Goal: Task Accomplishment & Management: Complete application form

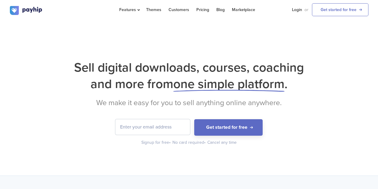
click at [83, 68] on h1 "Sell digital downloads, courses, coaching and more from one simple platform ." at bounding box center [189, 75] width 359 height 33
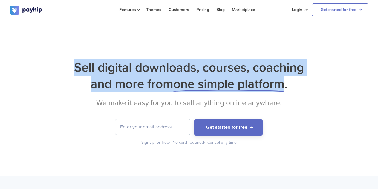
drag, startPoint x: 83, startPoint y: 68, endPoint x: 280, endPoint y: 83, distance: 198.0
click at [280, 83] on h1 "Sell digital downloads, courses, coaching and more from one simple platform ." at bounding box center [189, 75] width 359 height 33
click at [280, 85] on span "one simple platform" at bounding box center [229, 83] width 111 height 15
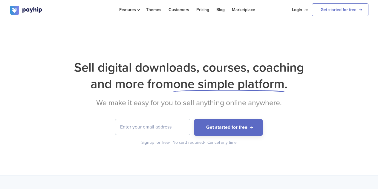
click at [101, 100] on h2 "We make it easy for you to sell anything online anywhere." at bounding box center [189, 102] width 359 height 9
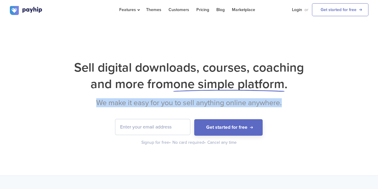
drag, startPoint x: 101, startPoint y: 100, endPoint x: 289, endPoint y: 104, distance: 187.9
click at [288, 104] on h2 "We make it easy for you to sell anything online anywhere." at bounding box center [189, 102] width 359 height 9
click at [290, 104] on h2 "We make it easy for you to sell anything online anywhere." at bounding box center [189, 102] width 359 height 9
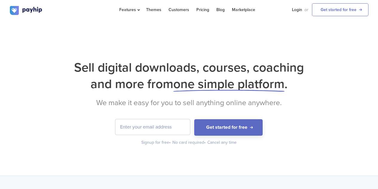
click at [124, 123] on input "email" at bounding box center [152, 127] width 75 height 16
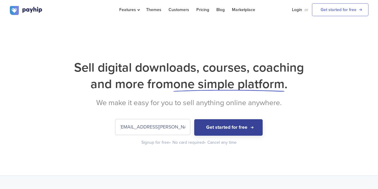
type input "[EMAIL_ADDRESS][PERSON_NAME][PERSON_NAME][DOMAIN_NAME]"
click at [233, 129] on button "Get started for free" at bounding box center [228, 127] width 69 height 16
